Goal: Task Accomplishment & Management: Manage account settings

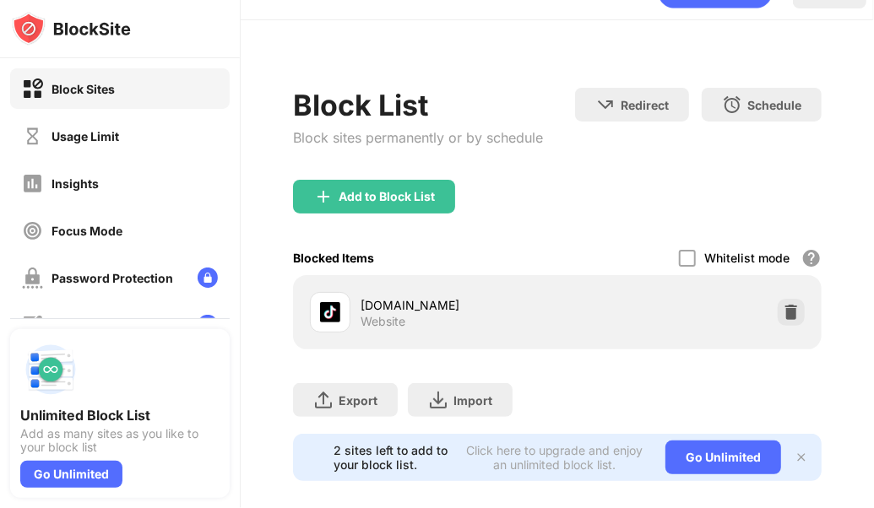
scroll to position [71, 0]
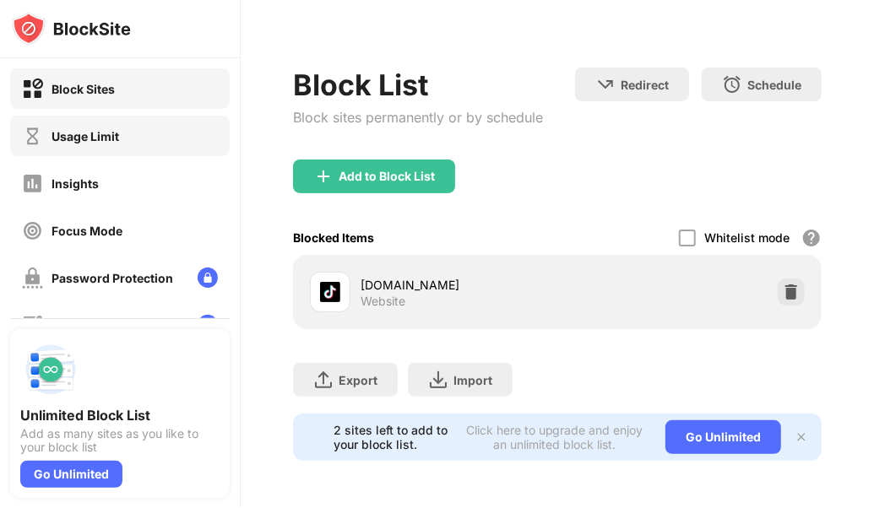
click at [111, 133] on div "Usage Limit" at bounding box center [86, 136] width 68 height 14
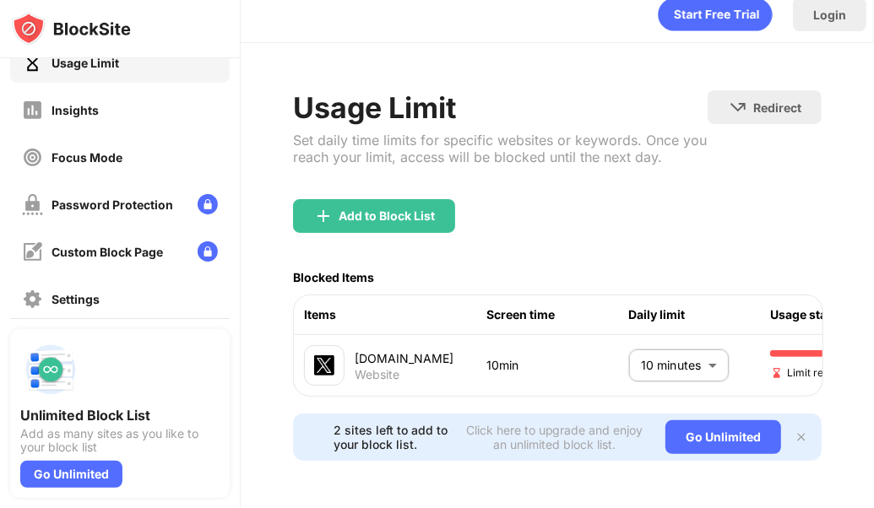
scroll to position [125, 0]
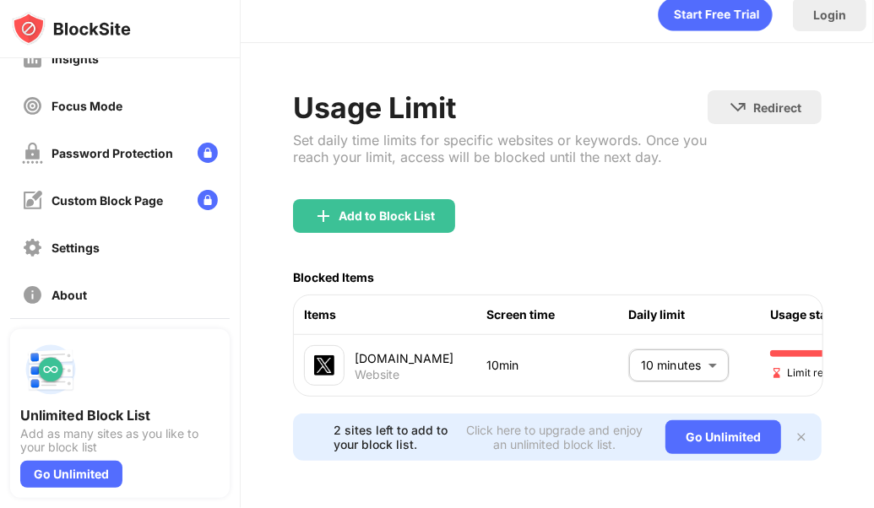
click at [795, 431] on img at bounding box center [802, 438] width 14 height 14
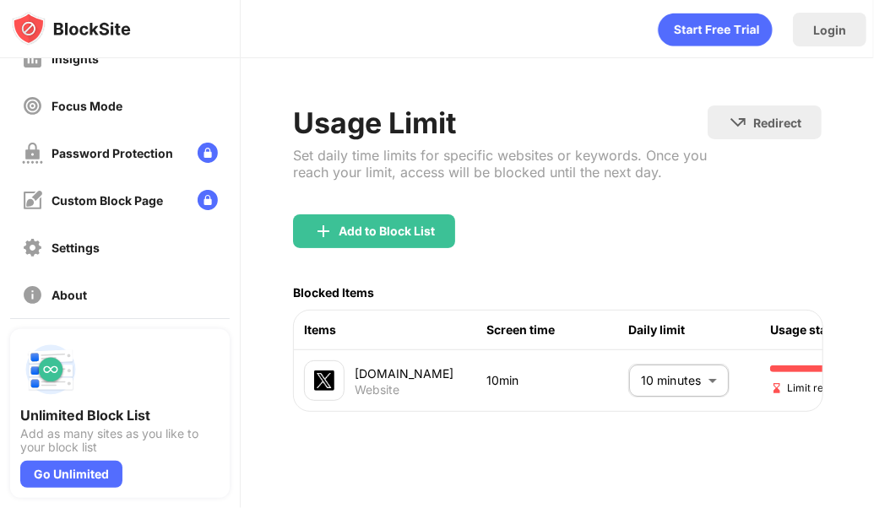
scroll to position [0, 141]
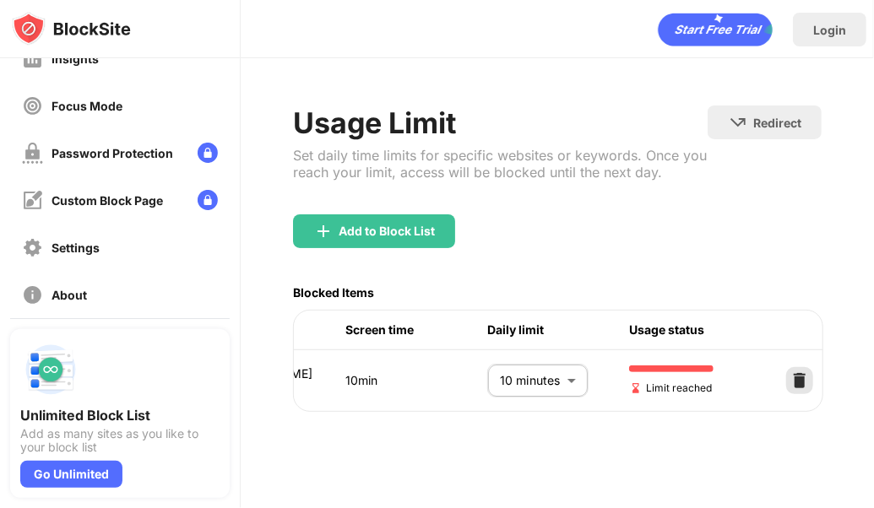
click at [802, 372] on img at bounding box center [799, 380] width 17 height 17
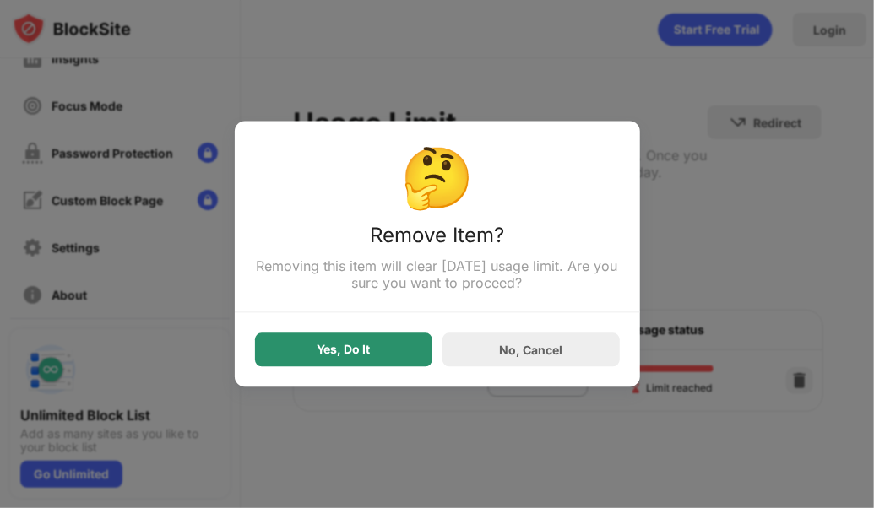
click at [341, 339] on div "Yes, Do It" at bounding box center [343, 351] width 177 height 34
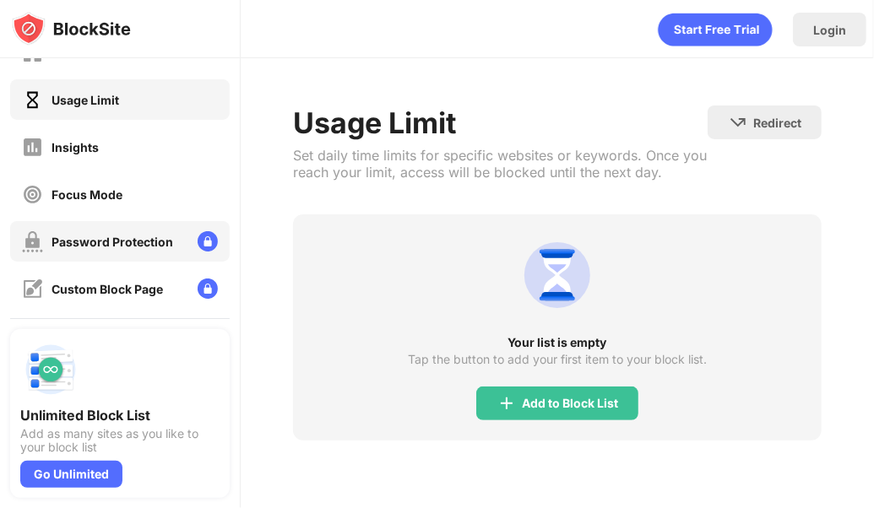
scroll to position [0, 0]
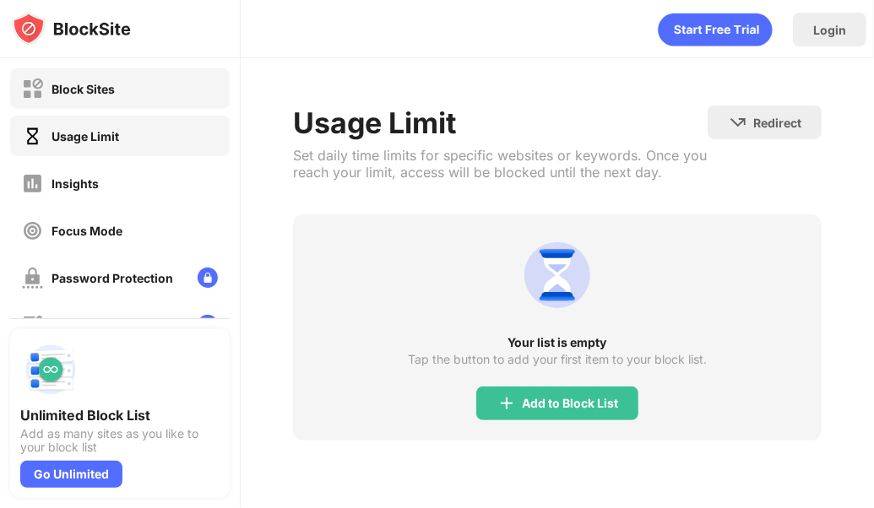
click at [138, 99] on div "Block Sites" at bounding box center [120, 88] width 220 height 41
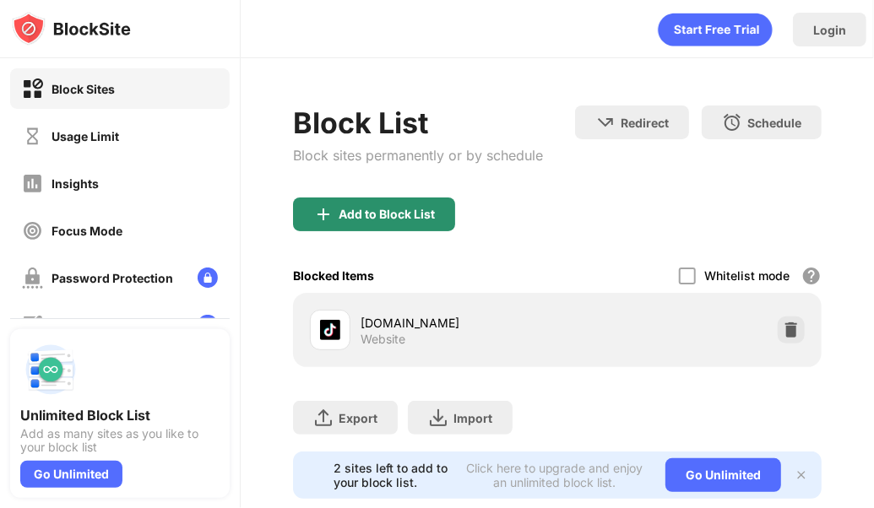
click at [378, 218] on div "Add to Block List" at bounding box center [387, 215] width 96 height 14
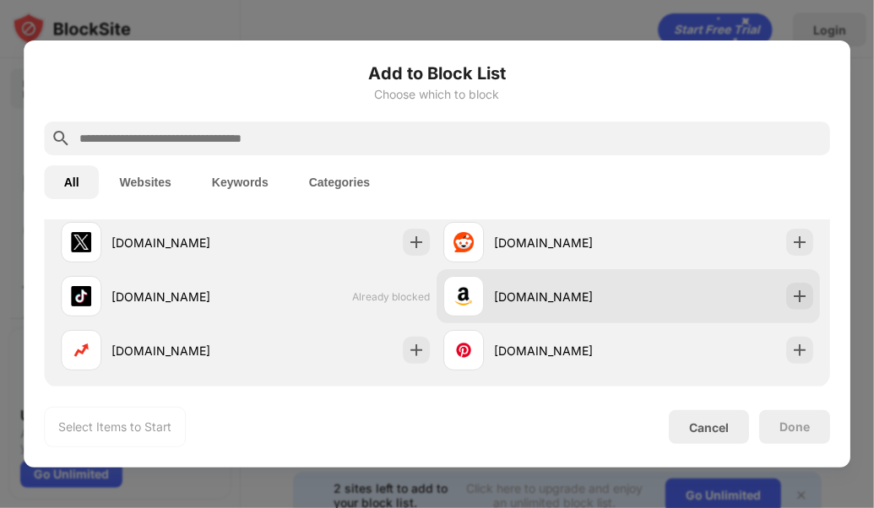
scroll to position [375, 0]
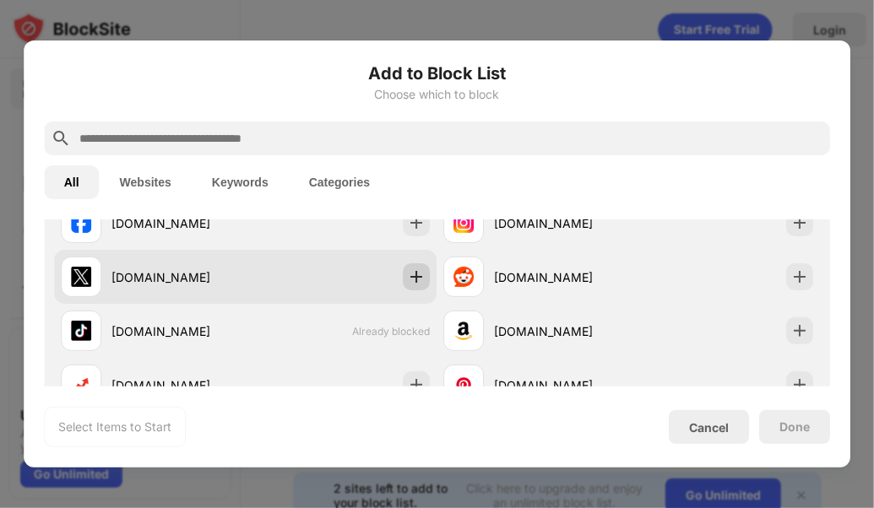
click at [409, 282] on img at bounding box center [417, 277] width 17 height 17
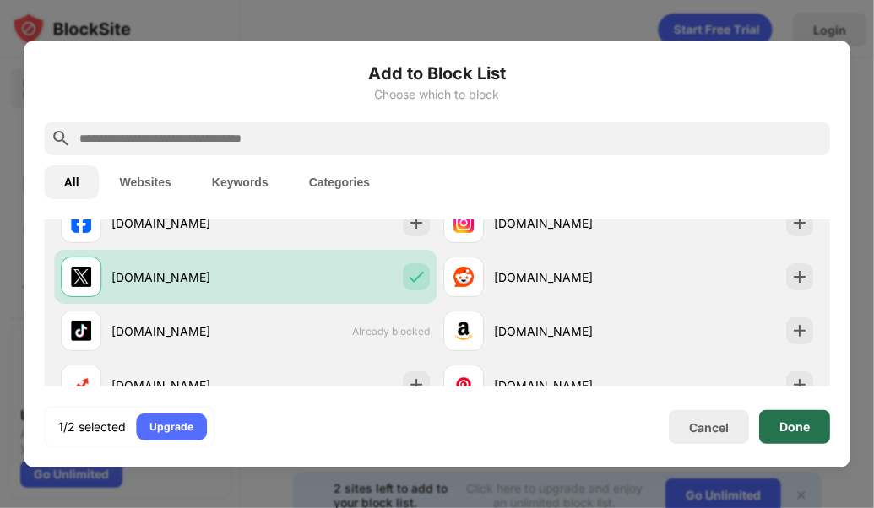
click at [790, 437] on div "Done" at bounding box center [794, 427] width 71 height 34
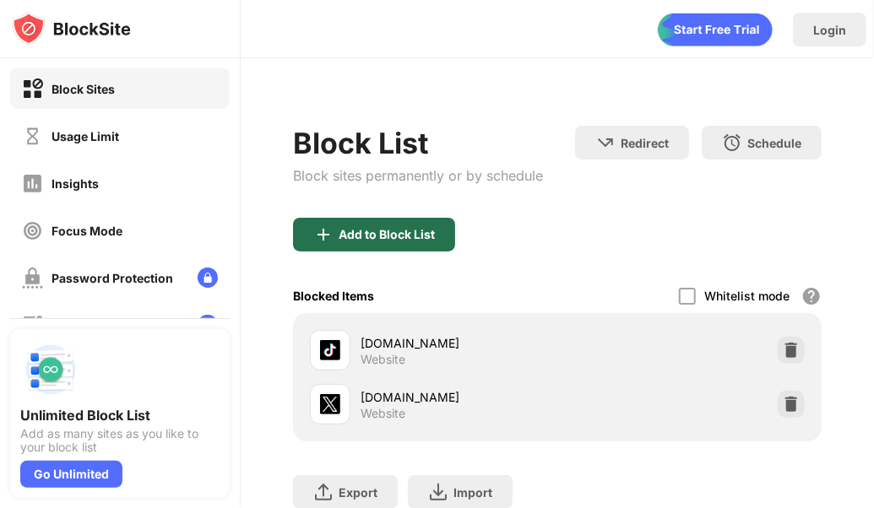
click at [384, 242] on div "Add to Block List" at bounding box center [374, 235] width 162 height 34
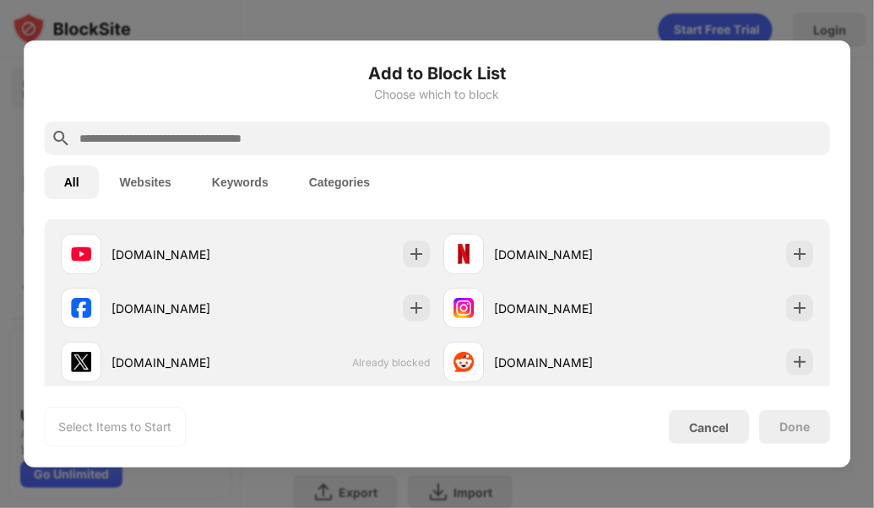
scroll to position [249, 0]
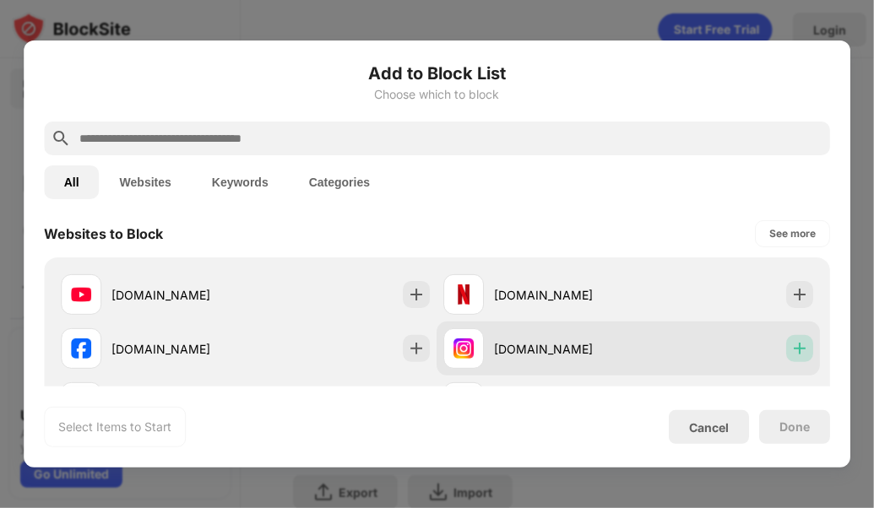
click at [792, 350] on img at bounding box center [799, 348] width 17 height 17
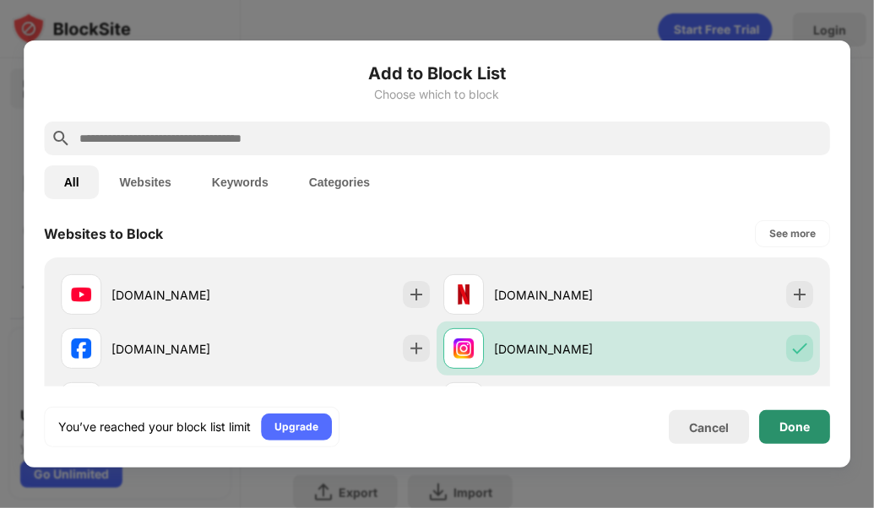
click at [795, 420] on div "Done" at bounding box center [794, 427] width 30 height 14
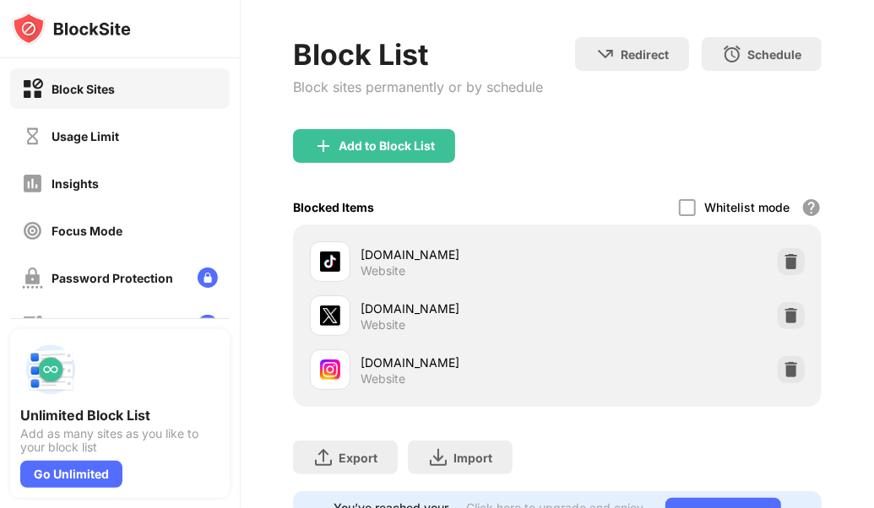
scroll to position [180, 0]
